Goal: Task Accomplishment & Management: Manage account settings

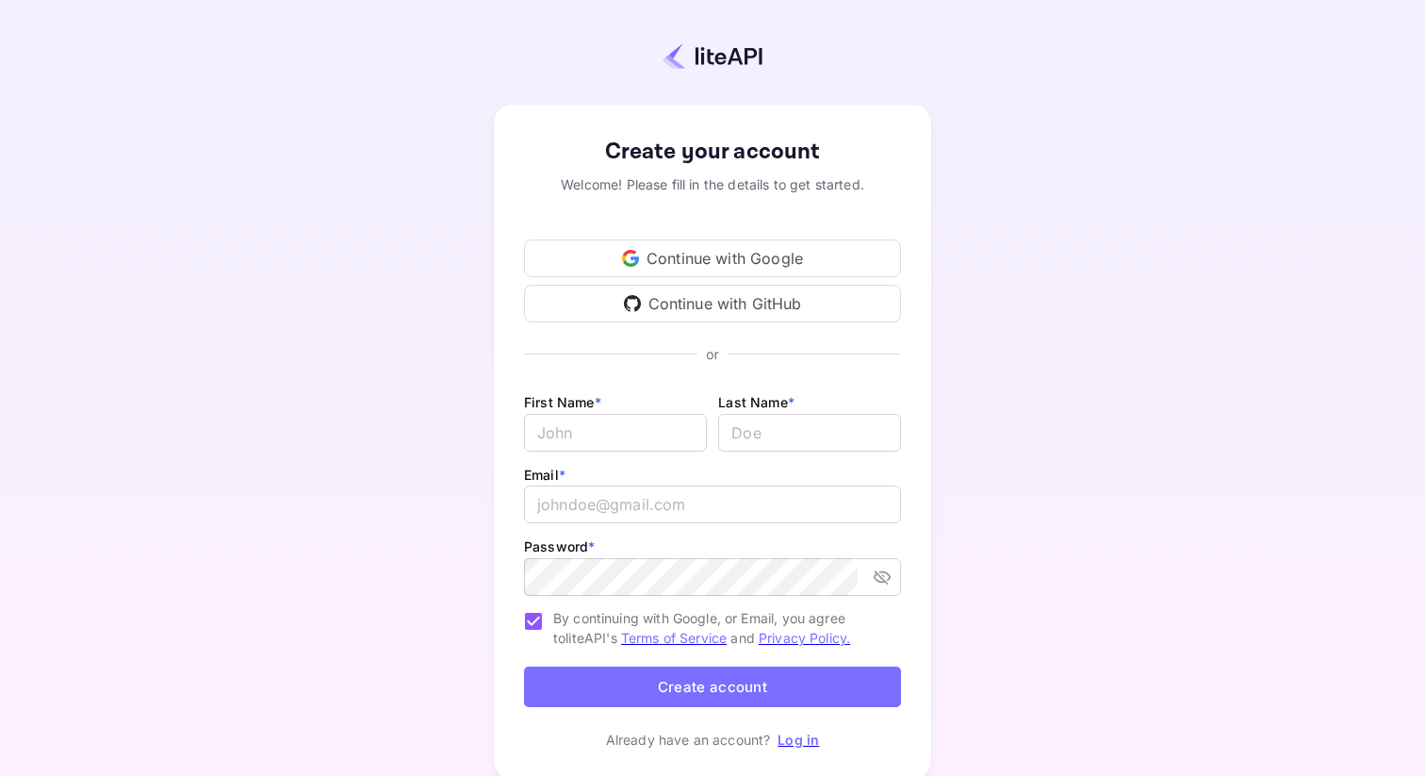
click at [653, 253] on div "Continue with Google" at bounding box center [712, 258] width 377 height 38
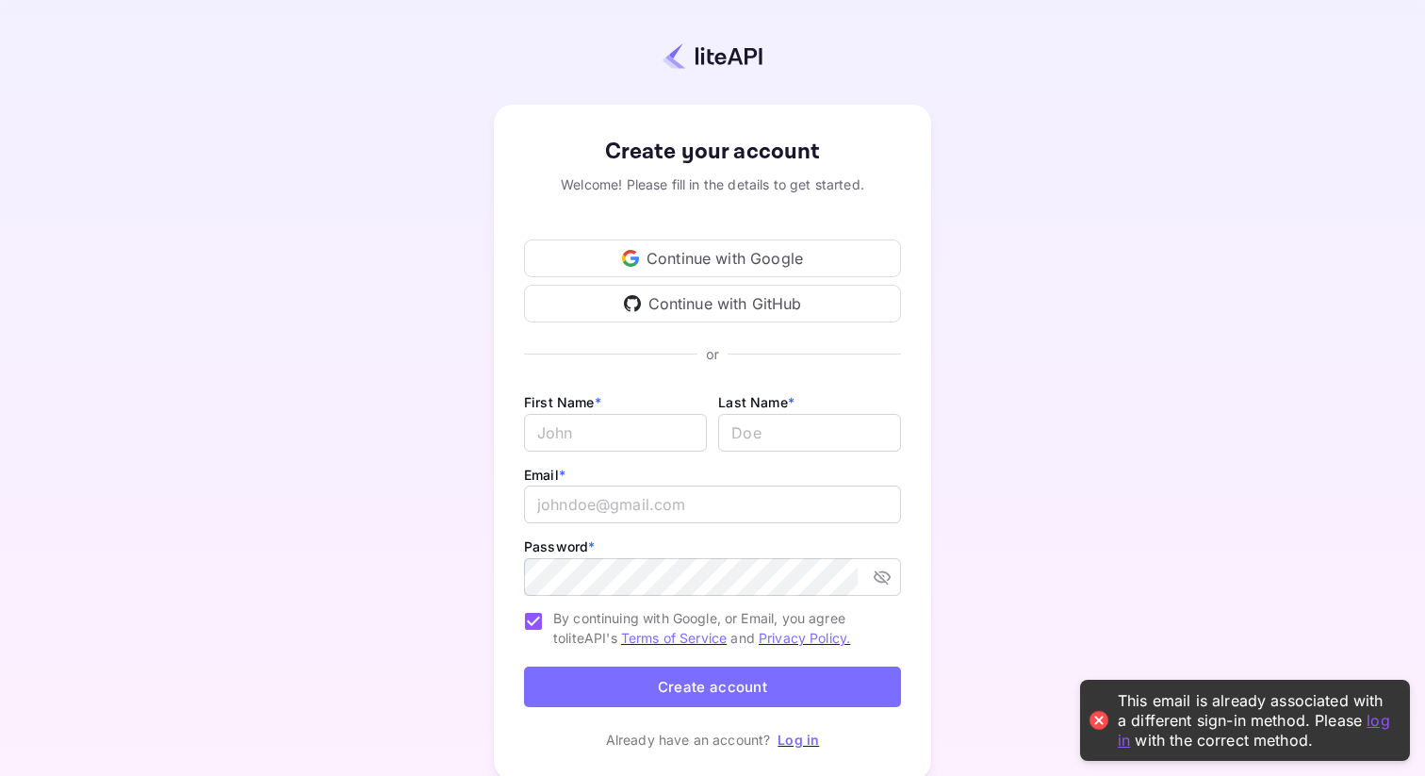
click at [1118, 737] on link "log in" at bounding box center [1254, 729] width 272 height 39
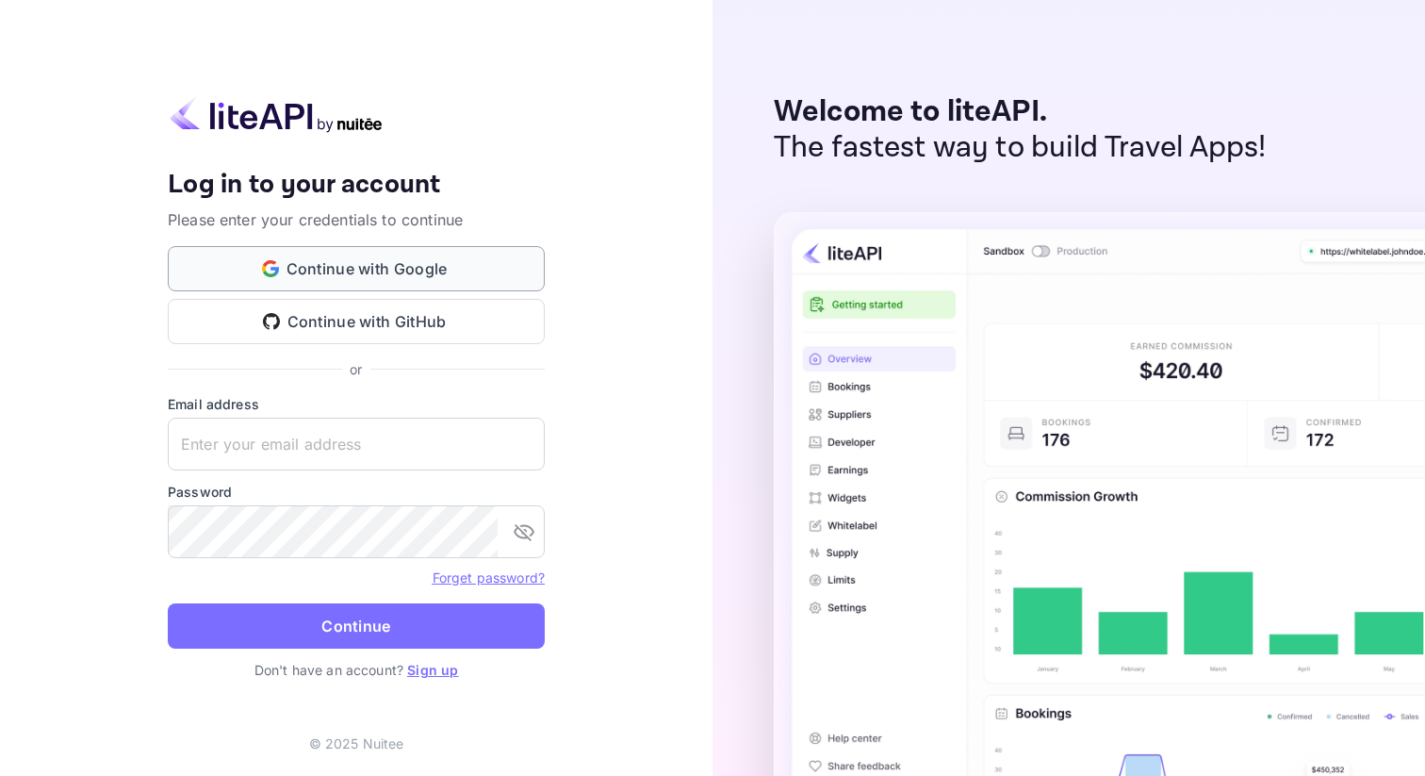
click at [398, 263] on button "Continue with Google" at bounding box center [356, 268] width 377 height 45
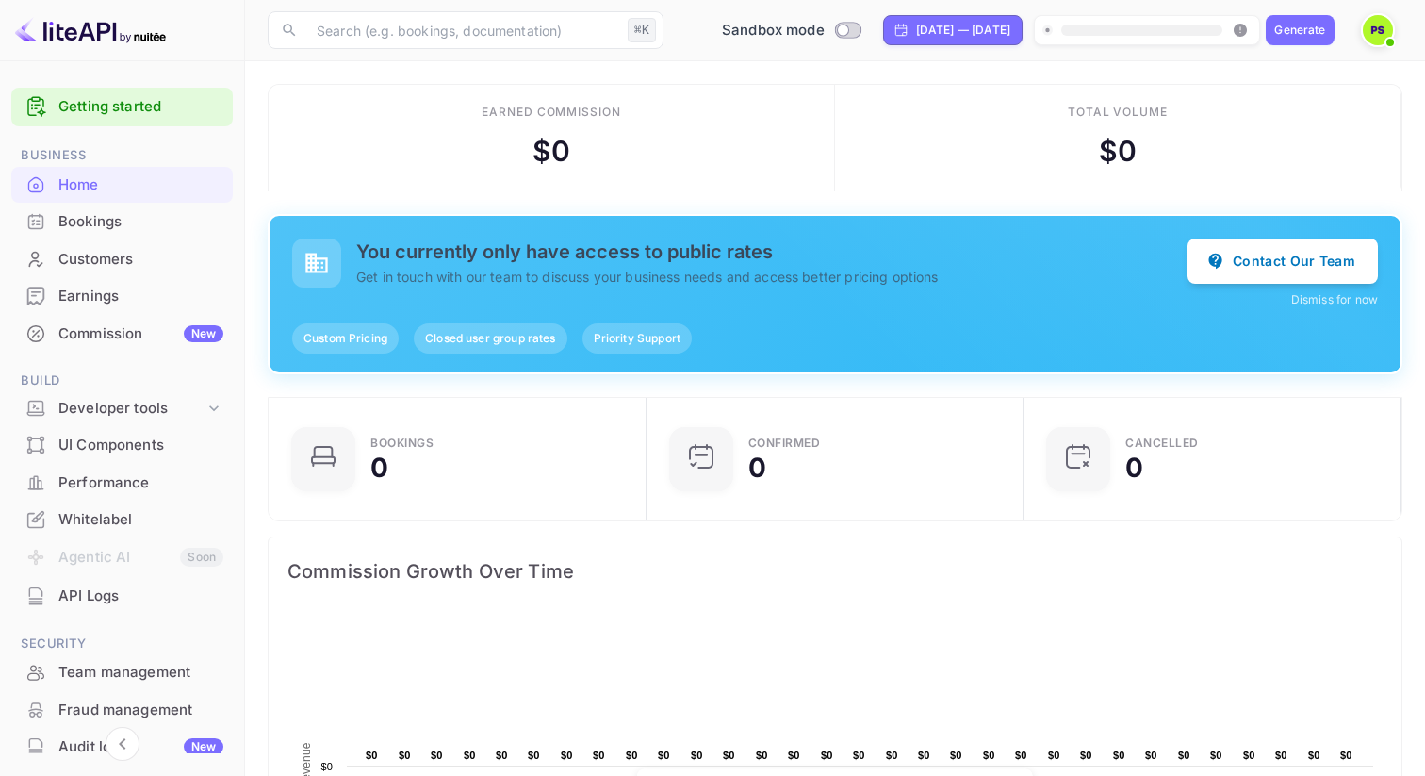
click at [1292, 31] on div "Generate" at bounding box center [1300, 30] width 51 height 17
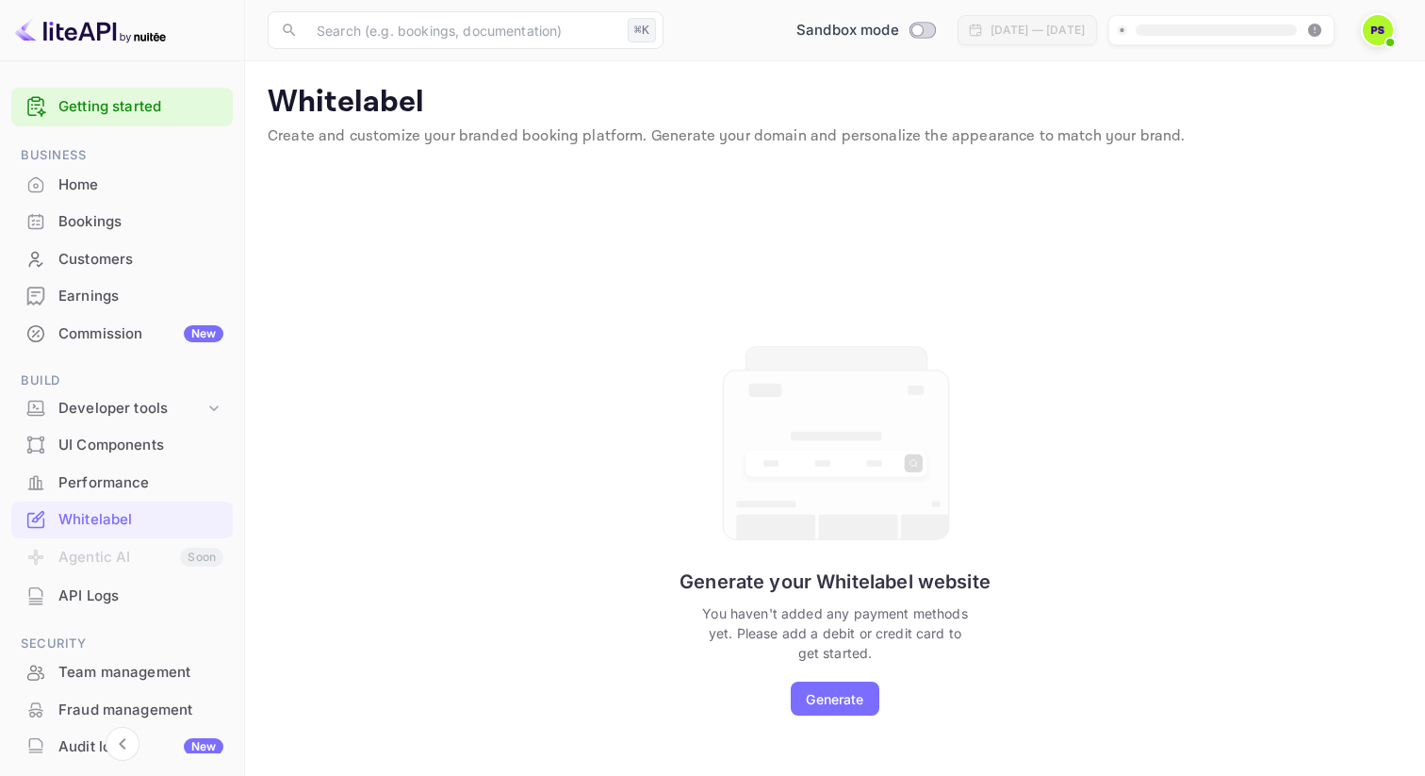
click at [1380, 33] on img at bounding box center [1378, 30] width 30 height 30
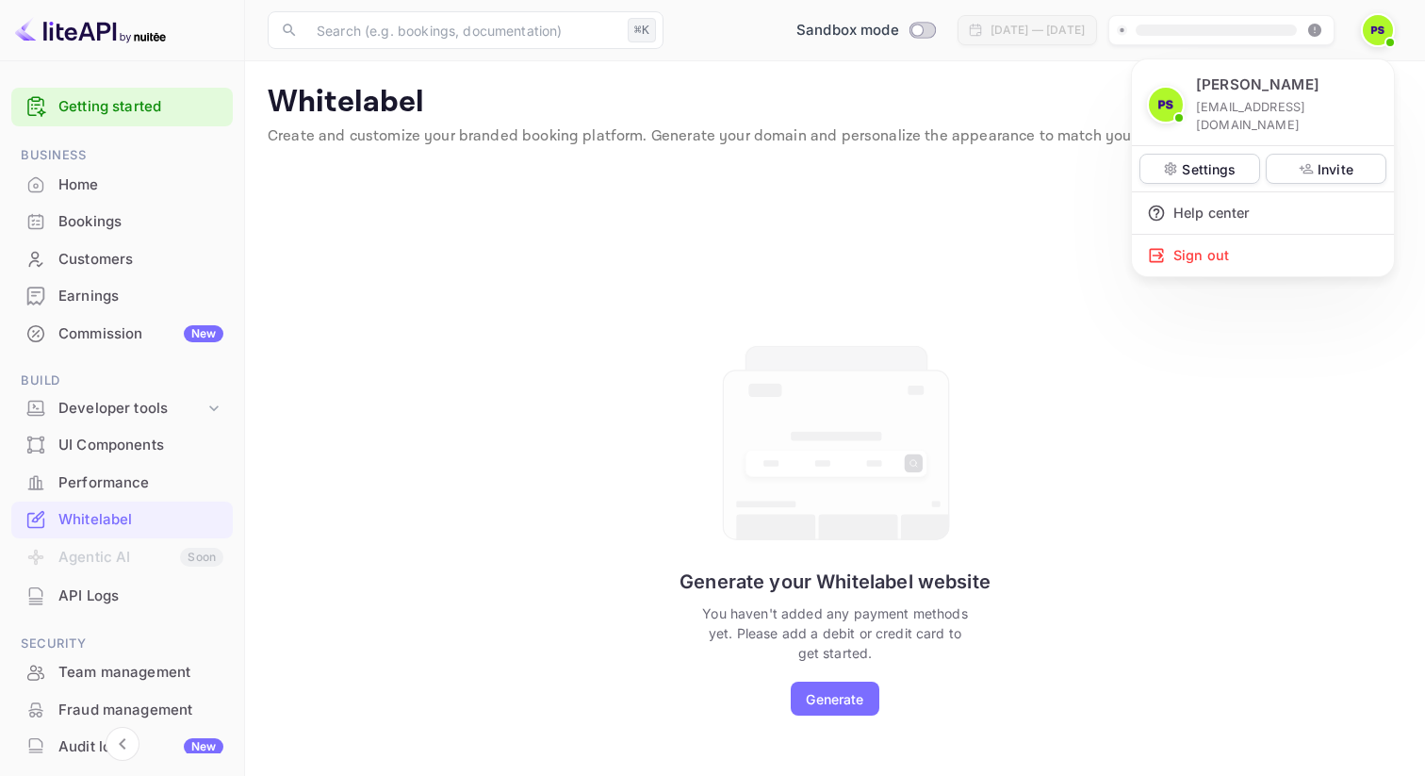
click at [98, 599] on div at bounding box center [712, 388] width 1425 height 776
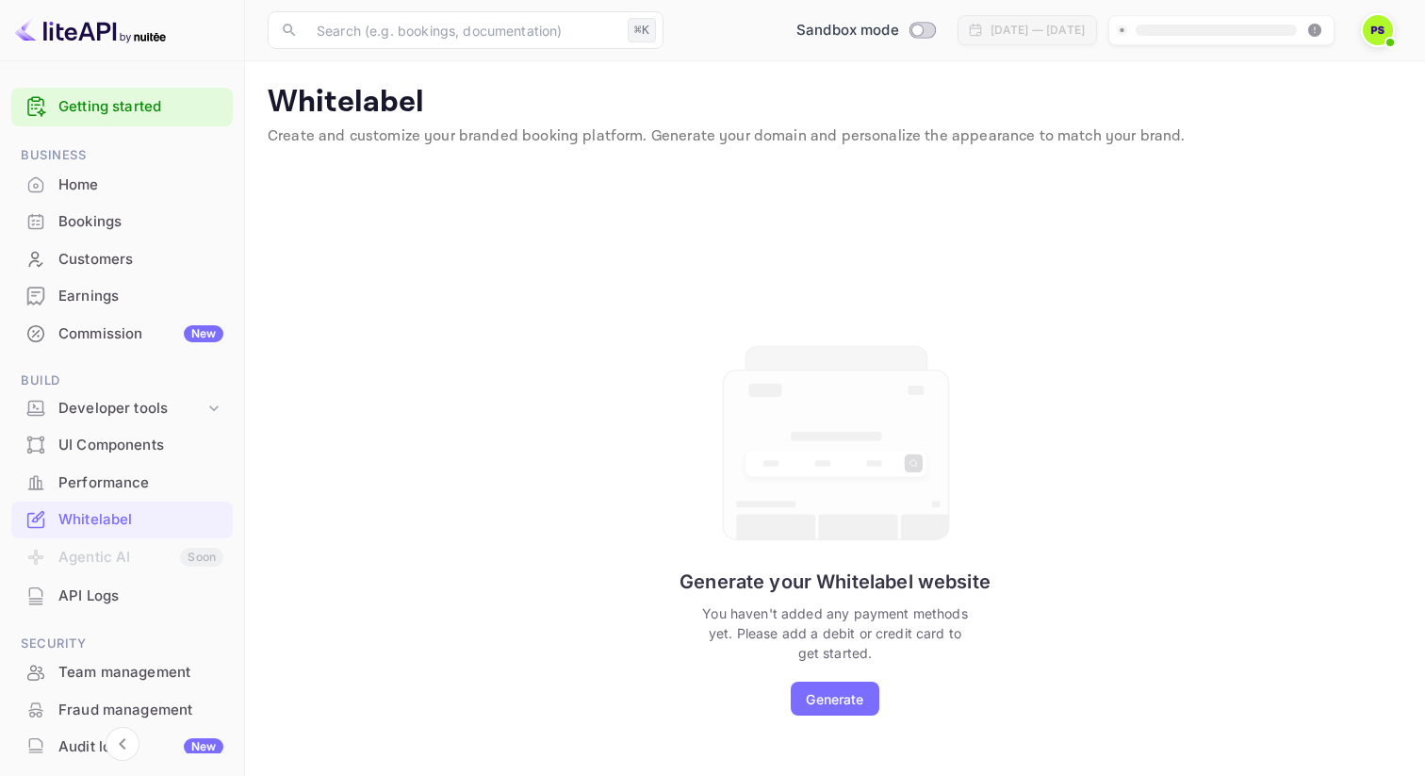
click at [98, 599] on div "Priya Singh priya.singh4@booking.com Settings Invite Help center Sign out" at bounding box center [712, 388] width 1425 height 776
click at [103, 599] on div "API Logs" at bounding box center [140, 596] width 165 height 22
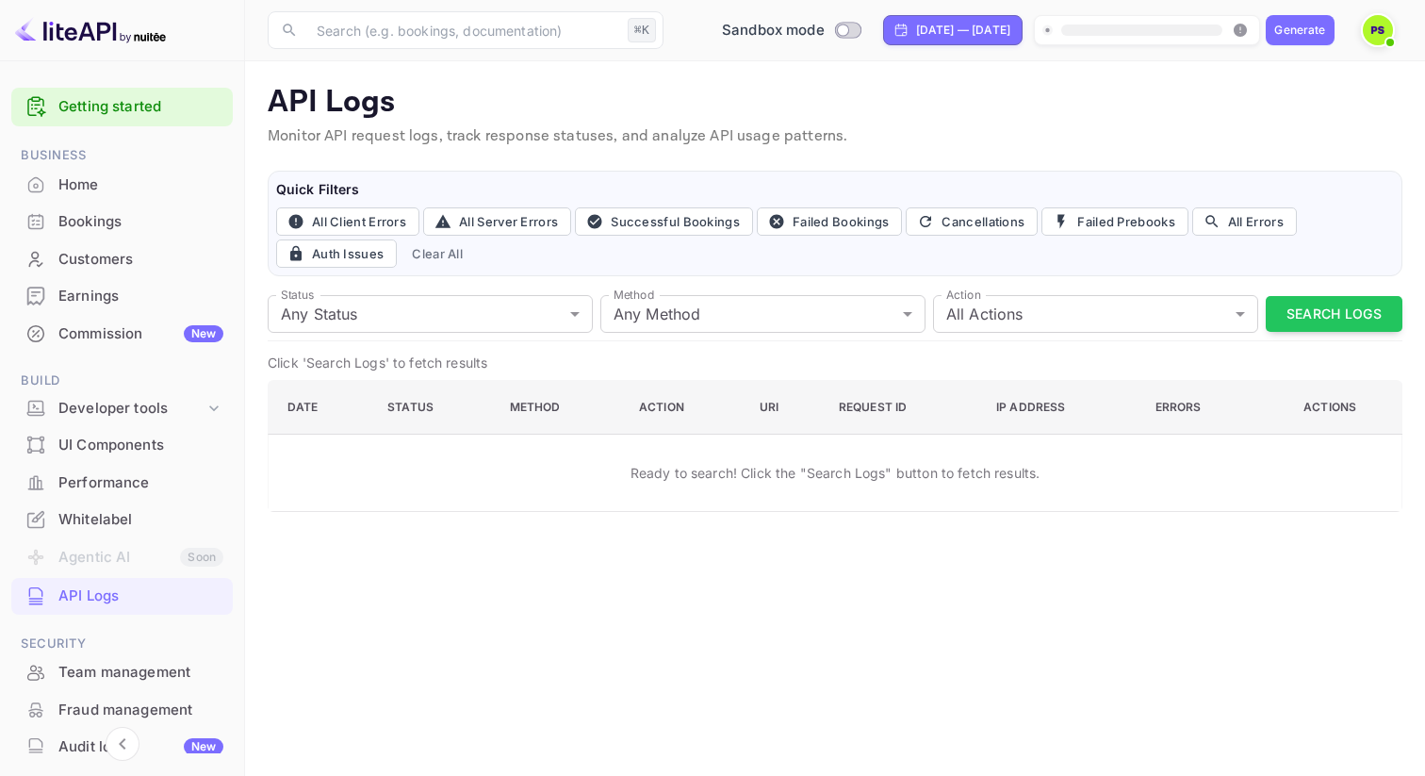
scroll to position [44, 0]
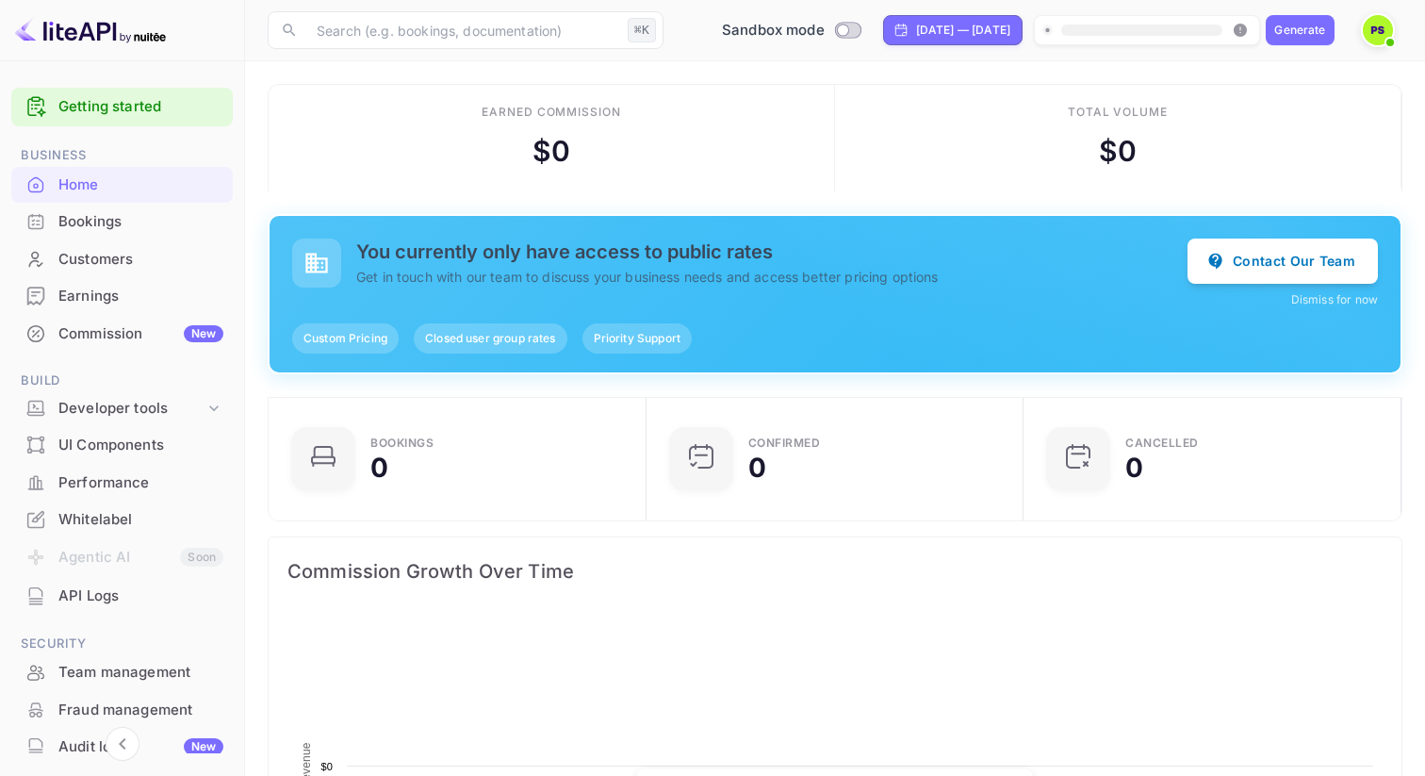
scroll to position [306, 367]
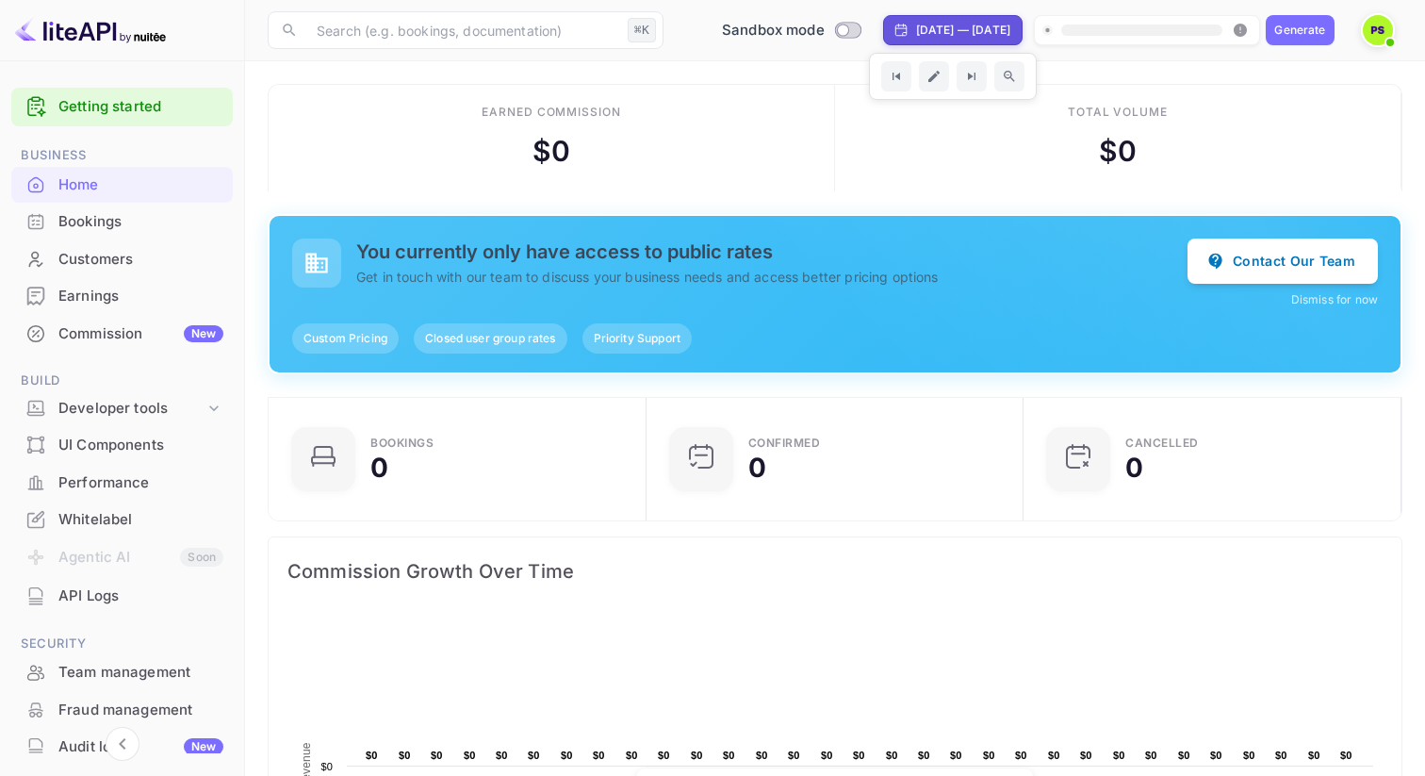
click at [173, 103] on link "Getting started" at bounding box center [140, 107] width 165 height 22
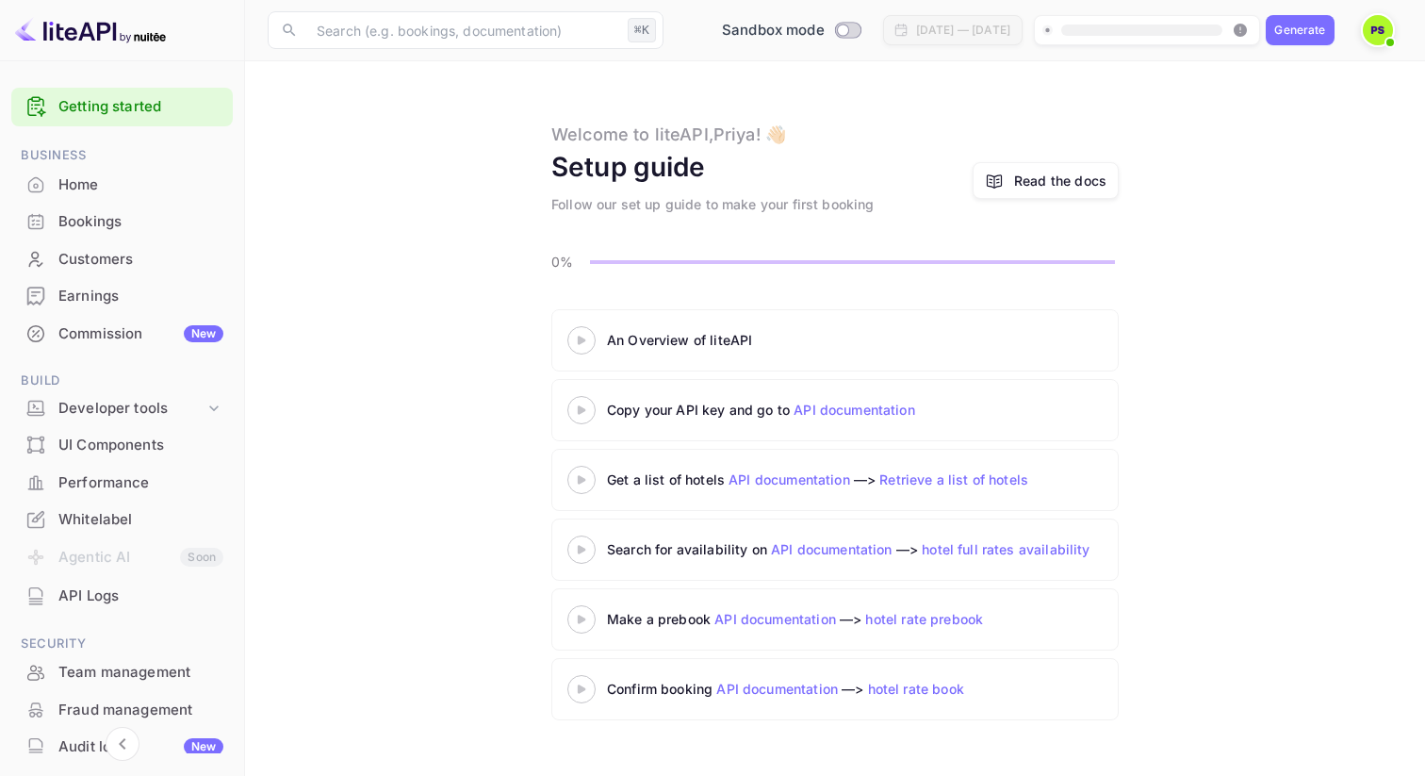
click at [579, 340] on 3 at bounding box center [582, 340] width 8 height 8
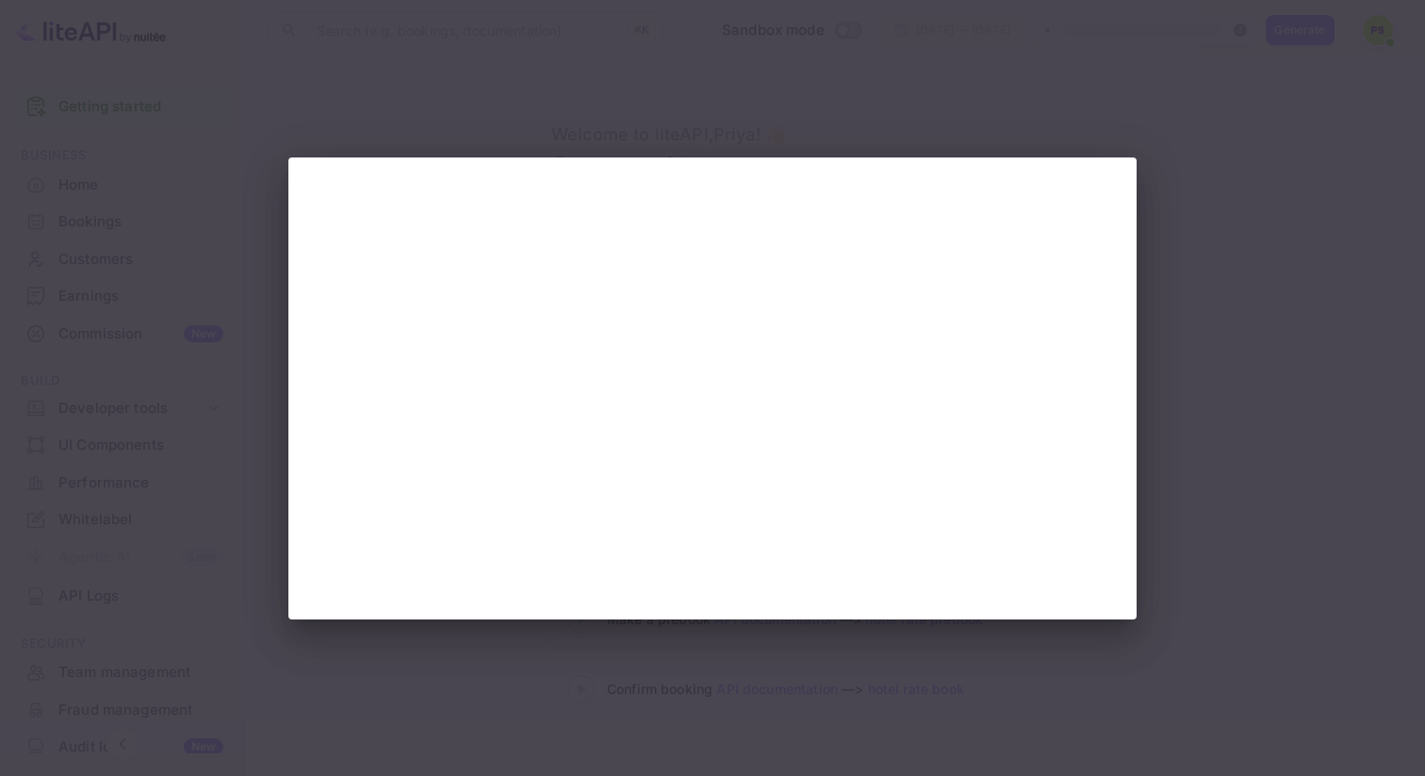
click at [1013, 118] on div at bounding box center [712, 388] width 1425 height 776
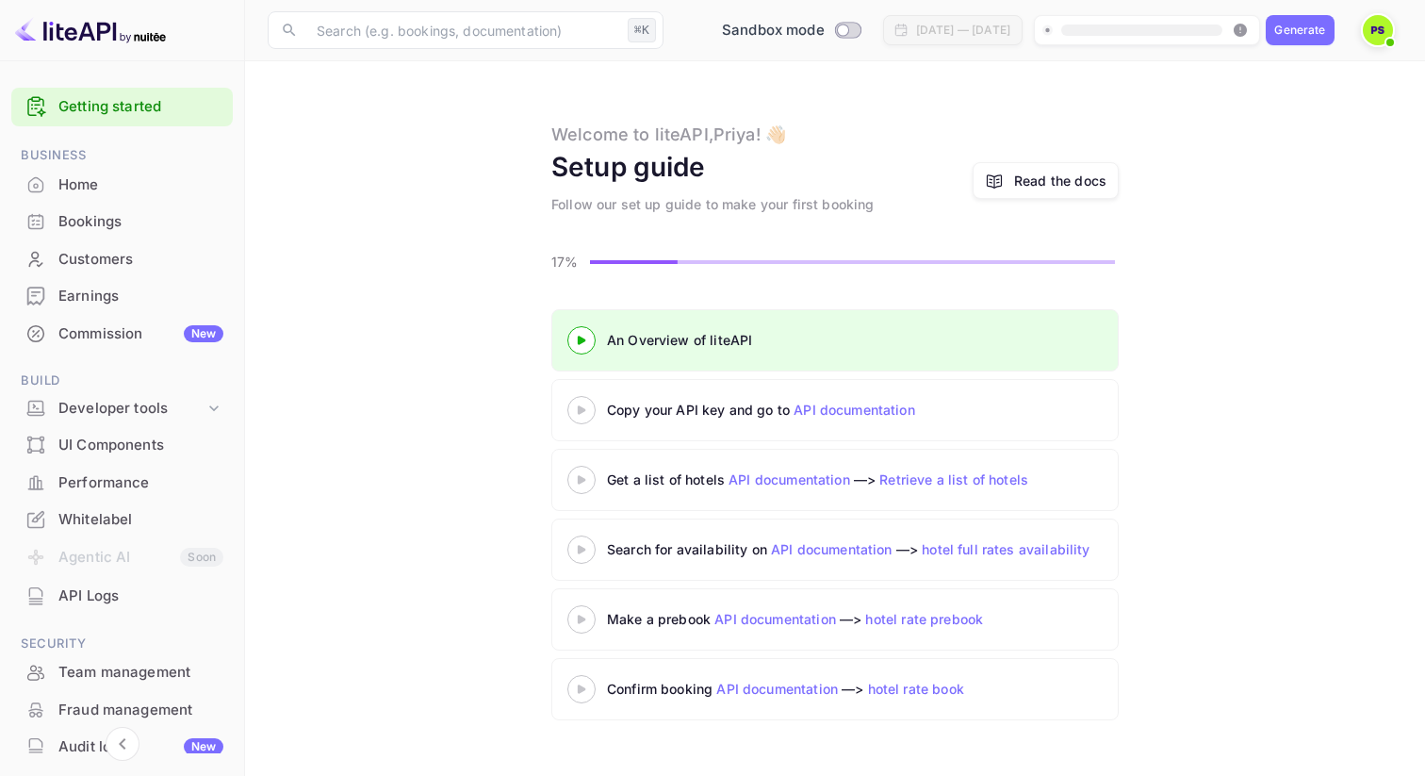
click at [584, 416] on div at bounding box center [582, 410] width 66 height 24
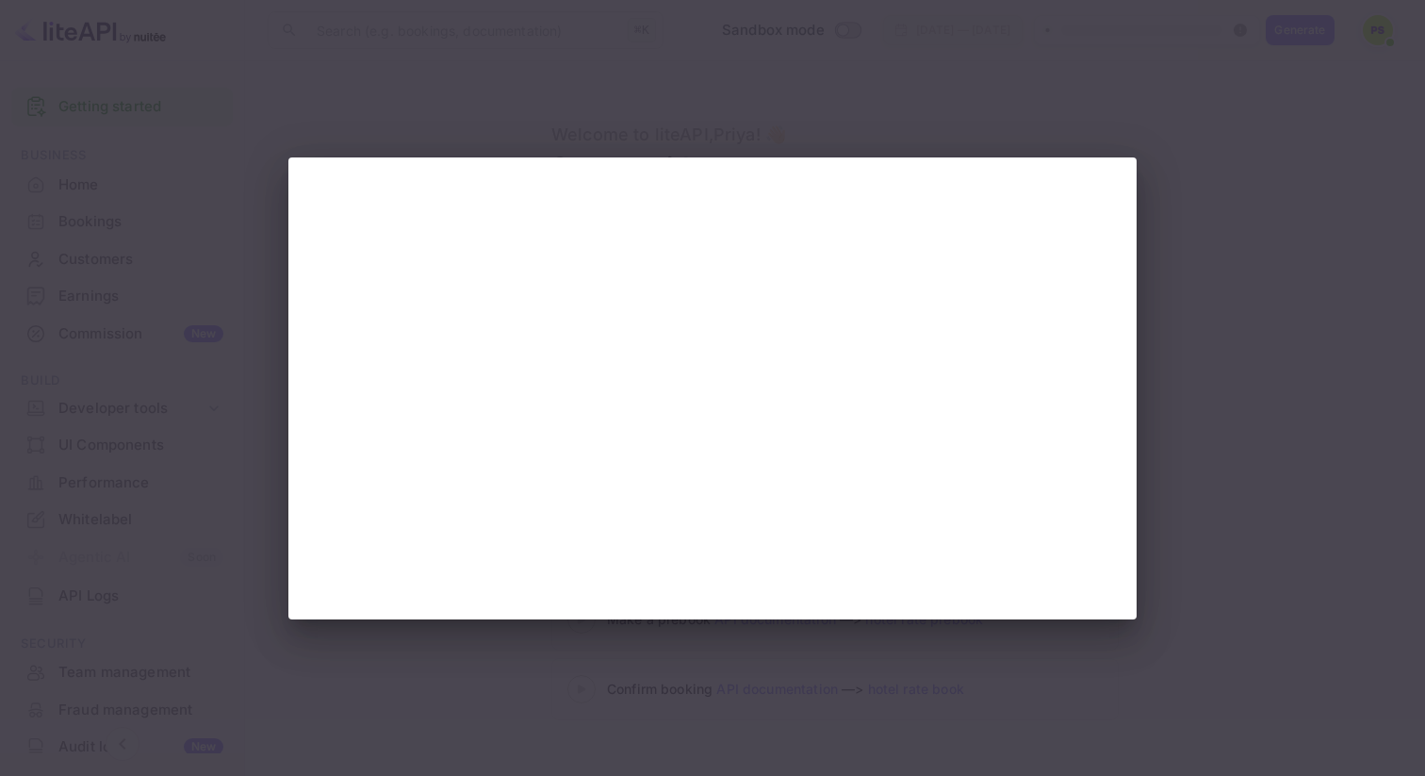
click at [1234, 221] on div at bounding box center [712, 388] width 1425 height 776
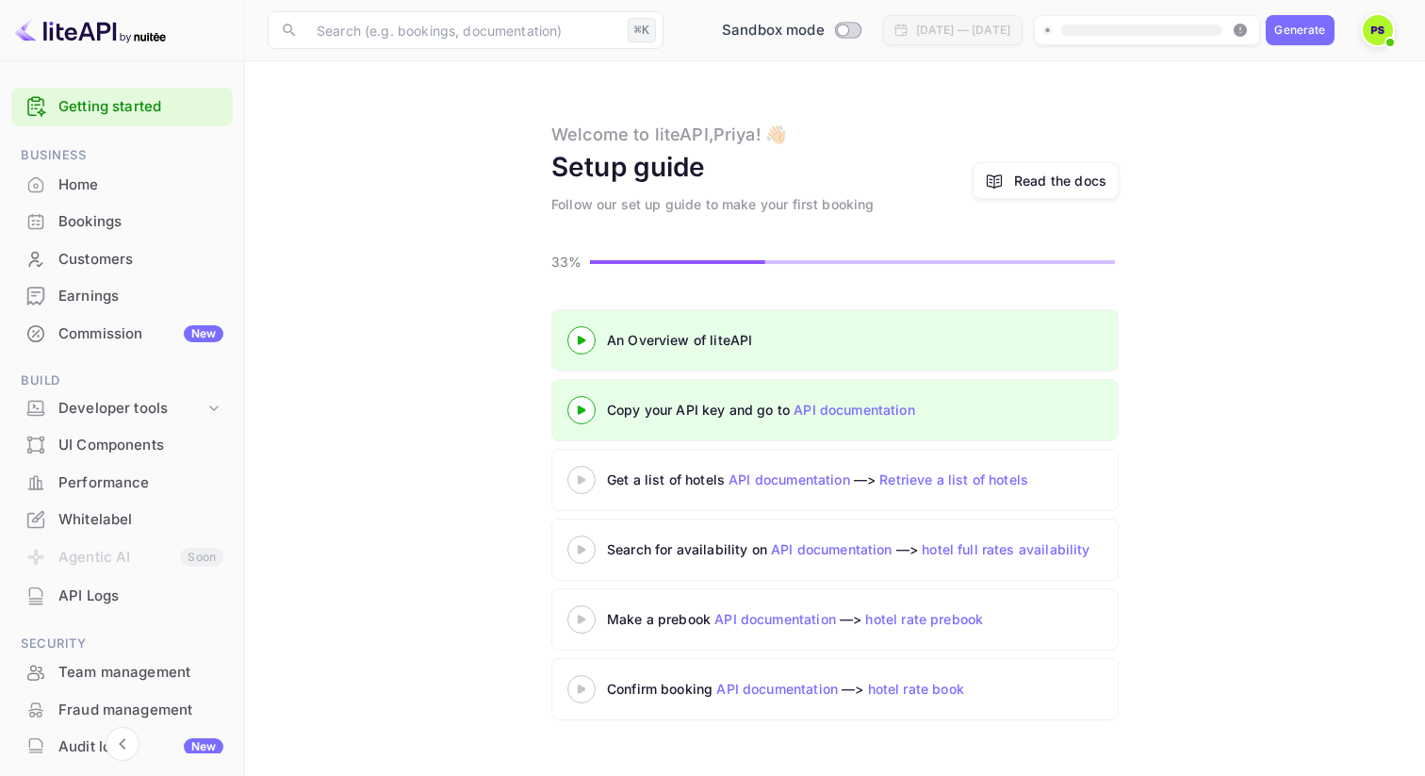
click at [118, 266] on div "Customers" at bounding box center [140, 260] width 165 height 22
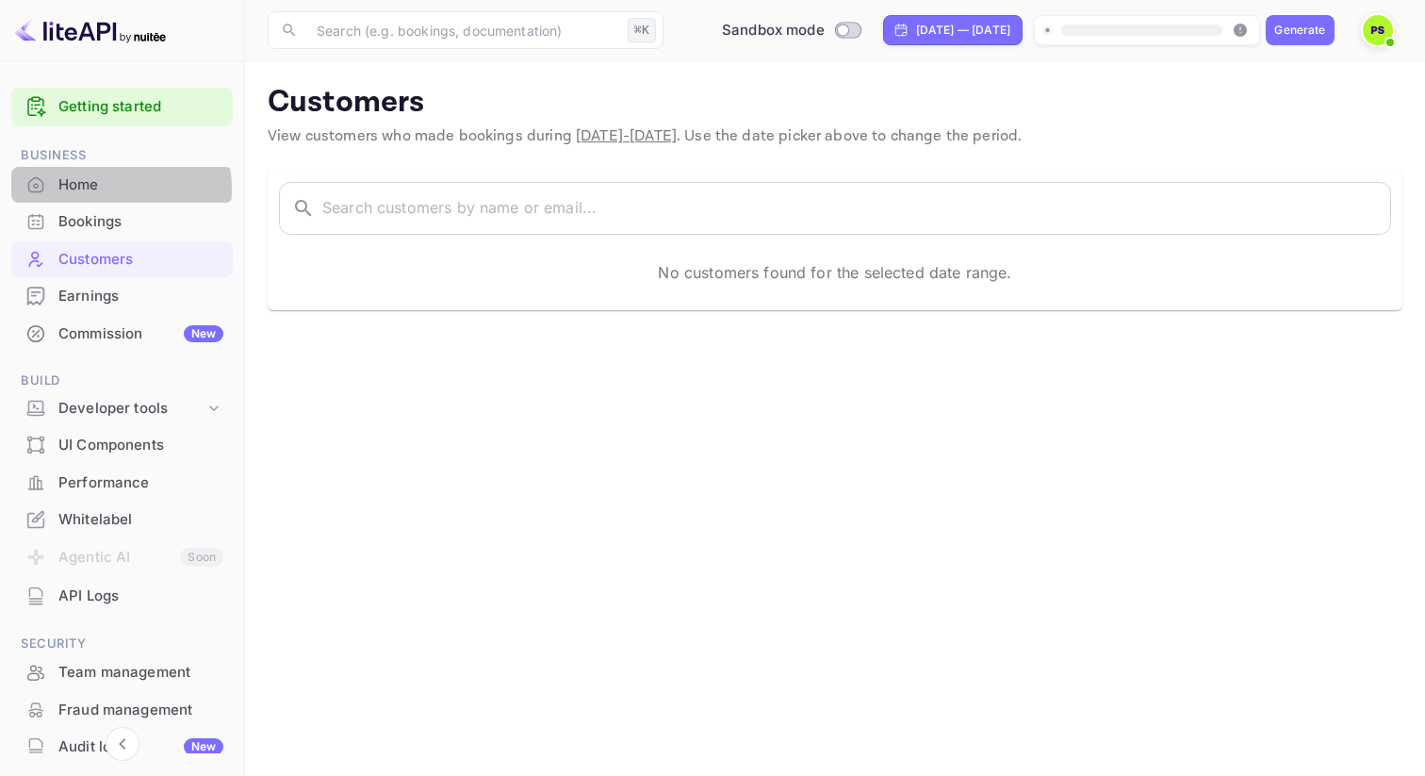
click at [82, 189] on div "Home" at bounding box center [140, 185] width 165 height 22
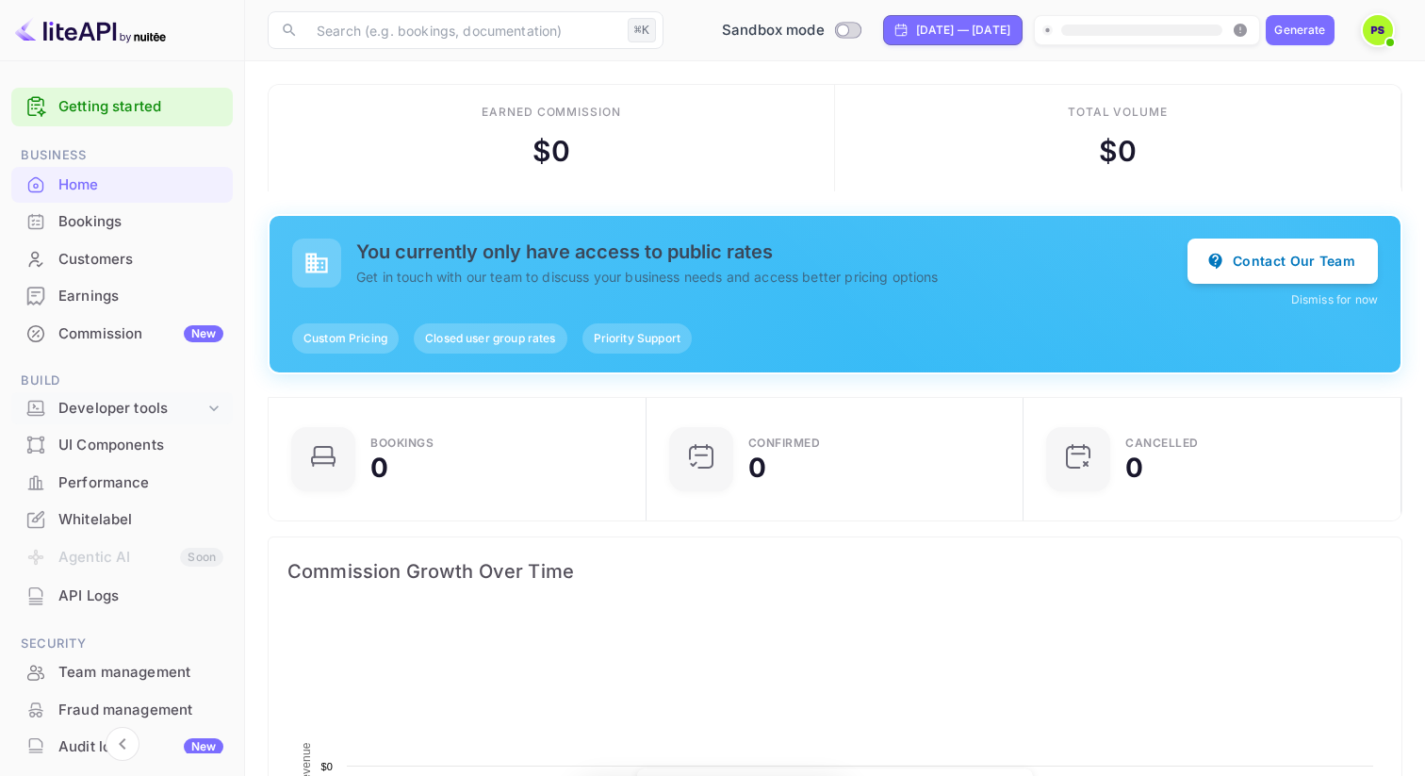
scroll to position [306, 367]
click at [107, 411] on div "Developer tools" at bounding box center [131, 409] width 146 height 22
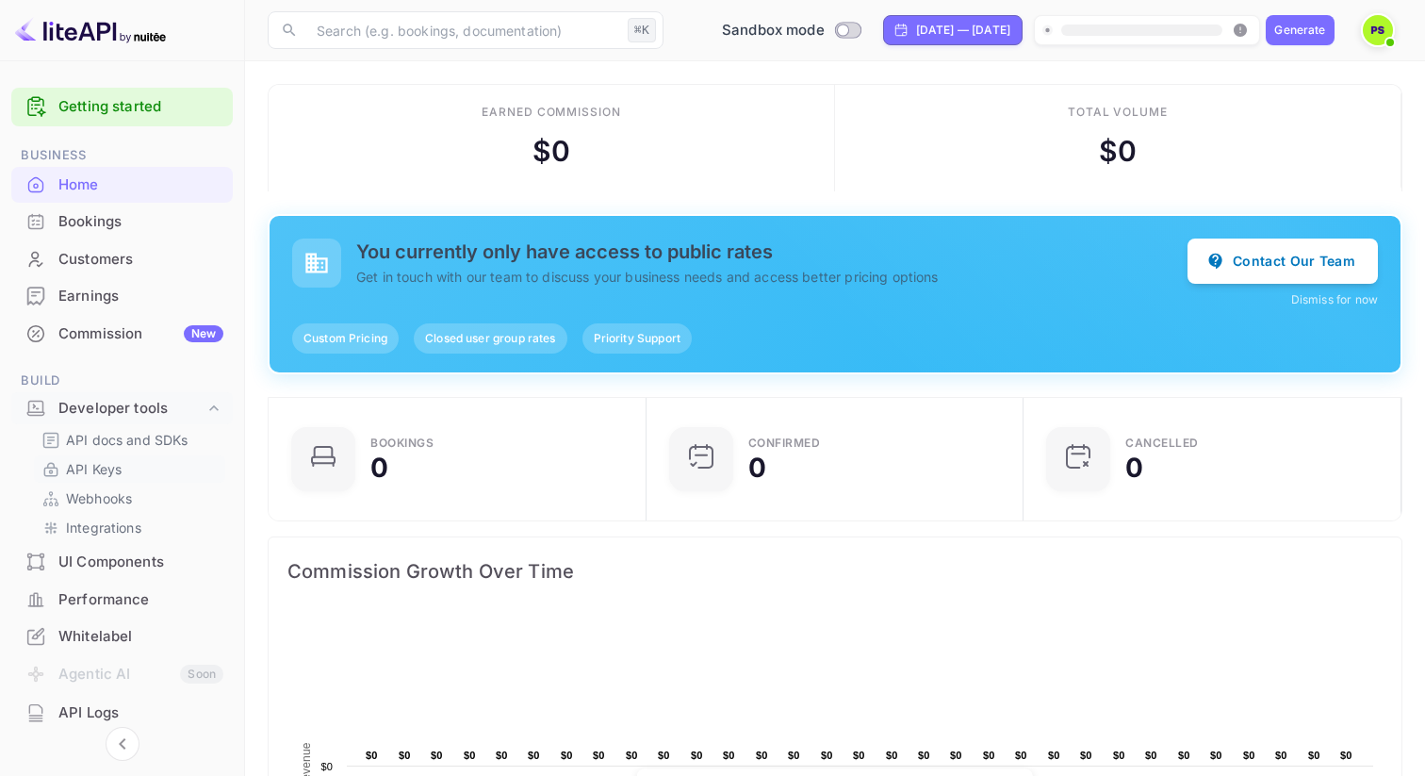
click at [107, 464] on p "API Keys" at bounding box center [94, 469] width 56 height 20
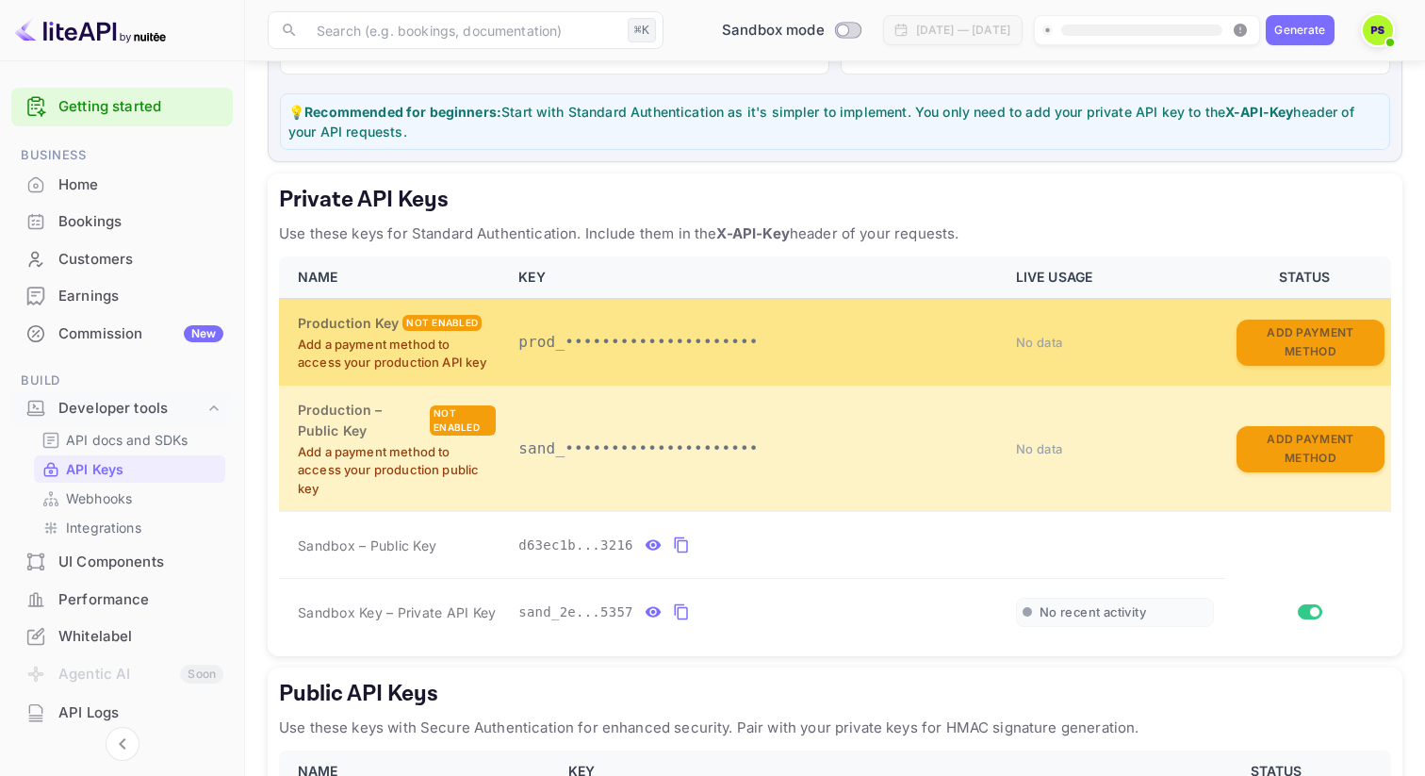
scroll to position [230, 0]
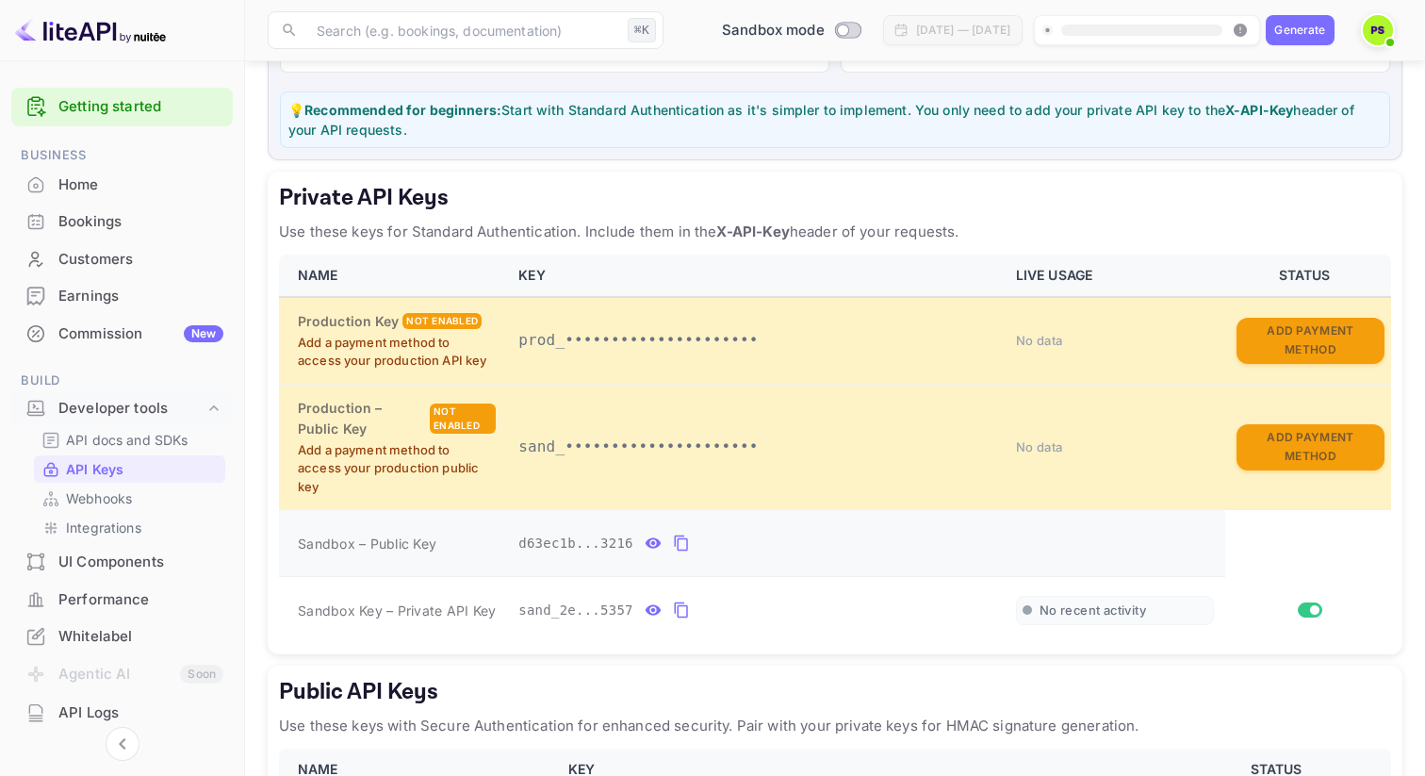
click at [682, 543] on icon "private api keys table" at bounding box center [681, 543] width 17 height 23
click at [671, 607] on button "private api keys table" at bounding box center [681, 610] width 25 height 30
